Goal: Information Seeking & Learning: Learn about a topic

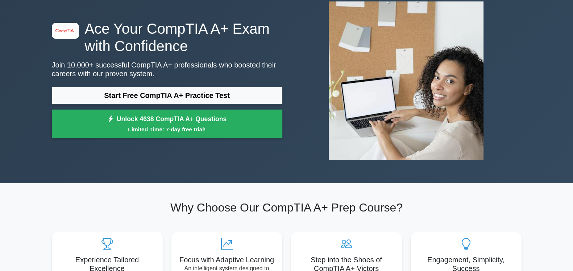
scroll to position [69, 0]
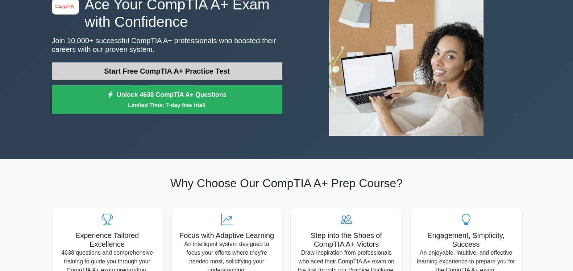
click at [209, 70] on link "Start Free CompTIA A+ Practice Test" at bounding box center [167, 70] width 230 height 17
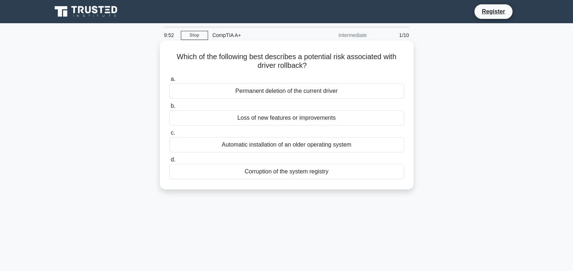
click at [339, 115] on div "Loss of new features or improvements" at bounding box center [286, 117] width 235 height 15
click at [169, 108] on input "b. Loss of new features or improvements" at bounding box center [169, 106] width 0 height 5
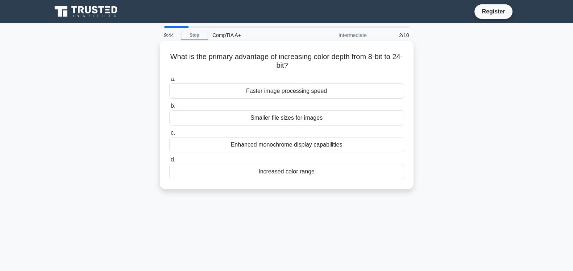
click at [325, 91] on div "Faster image processing speed" at bounding box center [286, 90] width 235 height 15
click at [169, 81] on input "a. Faster image processing speed" at bounding box center [169, 79] width 0 height 5
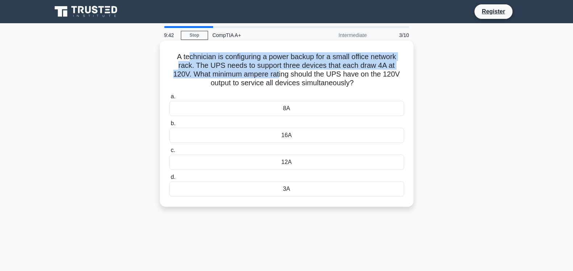
drag, startPoint x: 185, startPoint y: 58, endPoint x: 279, endPoint y: 73, distance: 94.6
click at [279, 73] on h5 "A technician is configuring a power backup for a small office network rack. The…" at bounding box center [286, 69] width 236 height 35
click at [238, 63] on h5 "A technician is configuring a power backup for a small office network rack. The…" at bounding box center [286, 69] width 236 height 35
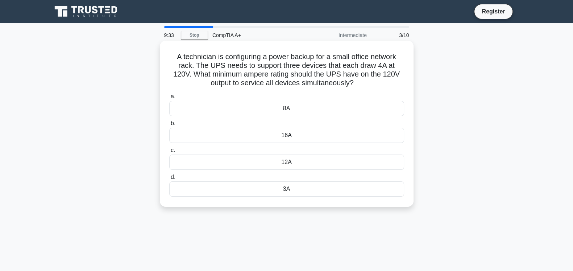
click at [283, 106] on div "8A" at bounding box center [286, 108] width 235 height 15
click at [169, 99] on input "a. 8A" at bounding box center [169, 96] width 0 height 5
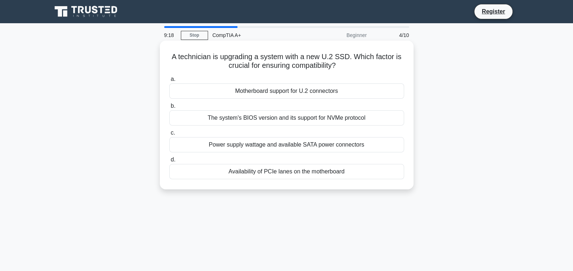
click at [225, 95] on div "Motherboard support for U.2 connectors" at bounding box center [286, 90] width 235 height 15
click at [169, 81] on input "a. Motherboard support for U.2 connectors" at bounding box center [169, 79] width 0 height 5
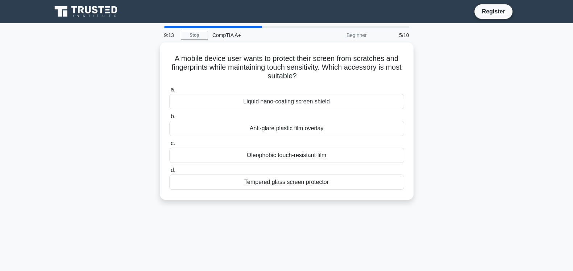
click at [225, 95] on div "Liquid nano-coating screen shield" at bounding box center [286, 101] width 235 height 15
click at [169, 92] on input "a. Liquid nano-coating screen shield" at bounding box center [169, 89] width 0 height 5
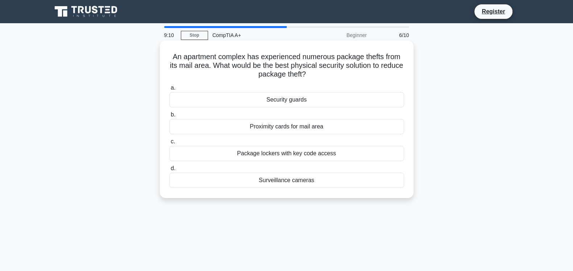
click at [225, 95] on div "Security guards" at bounding box center [286, 99] width 235 height 15
click at [169, 90] on input "a. Security guards" at bounding box center [169, 87] width 0 height 5
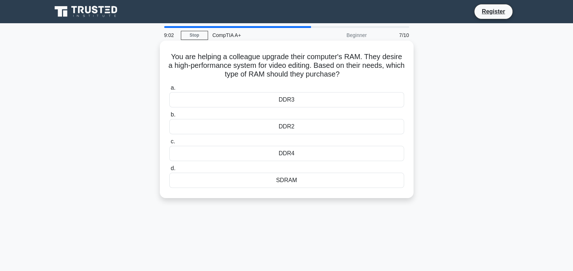
click at [254, 154] on div "DDR4" at bounding box center [286, 153] width 235 height 15
click at [169, 144] on input "c. DDR4" at bounding box center [169, 141] width 0 height 5
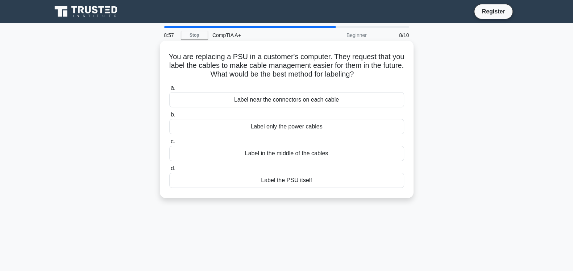
click at [205, 129] on div "Label only the power cables" at bounding box center [286, 126] width 235 height 15
click at [169, 117] on input "b. Label only the power cables" at bounding box center [169, 114] width 0 height 5
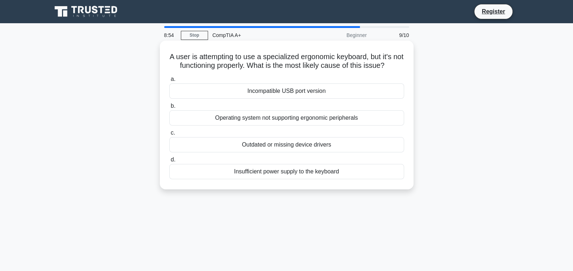
click at [205, 127] on div "a. Incompatible USB port version b. Operating system not supporting ergonomic p…" at bounding box center [286, 126] width 243 height 107
click at [205, 120] on div "Operating system not supporting ergonomic peripherals" at bounding box center [286, 117] width 235 height 15
click at [169, 108] on input "b. Operating system not supporting ergonomic peripherals" at bounding box center [169, 106] width 0 height 5
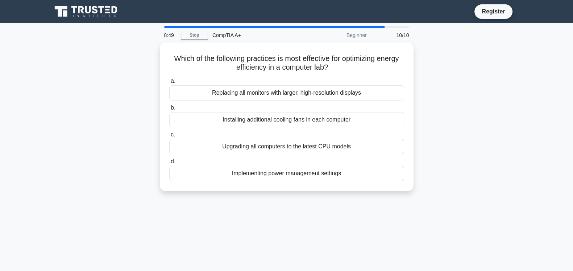
click at [205, 120] on div "Installing additional cooling fans in each computer" at bounding box center [286, 119] width 235 height 15
click at [169, 110] on input "b. Installing additional cooling fans in each computer" at bounding box center [169, 107] width 0 height 5
